Goal: Check status: Check status

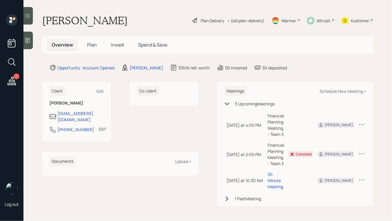
click at [122, 43] on span "Invest" at bounding box center [117, 45] width 13 height 6
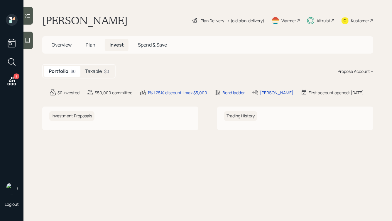
click at [106, 72] on div "$0" at bounding box center [106, 71] width 5 height 6
